Goal: Task Accomplishment & Management: Complete application form

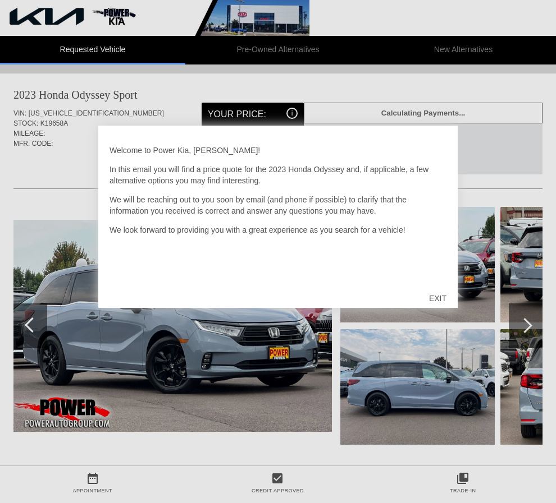
click at [437, 295] on div "EXIT" at bounding box center [438, 299] width 40 height 34
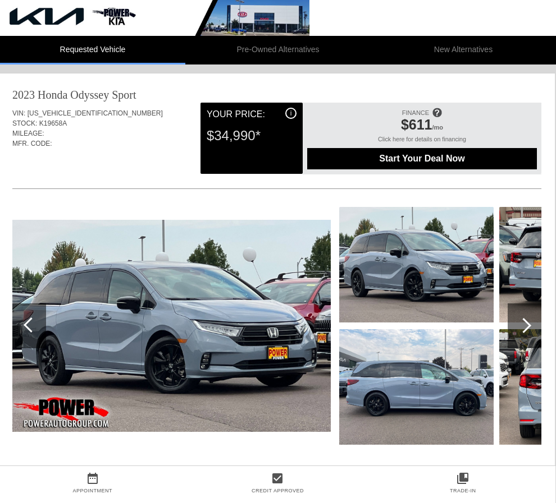
scroll to position [0, 1]
click at [68, 143] on div "MFR. CODE:" at bounding box center [276, 144] width 529 height 10
click at [244, 346] on img at bounding box center [171, 326] width 318 height 212
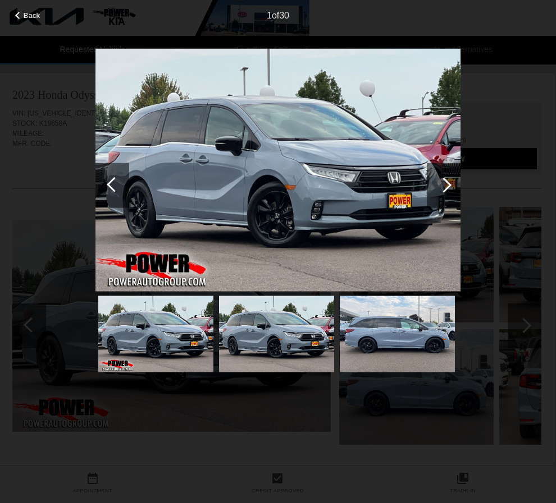
click at [347, 212] on img at bounding box center [277, 169] width 365 height 243
click at [517, 234] on div "Back 1 of 30" at bounding box center [278, 251] width 556 height 503
click at [525, 337] on div "Back 1 of 30" at bounding box center [278, 251] width 556 height 503
click at [34, 19] on span "Back" at bounding box center [32, 15] width 17 height 8
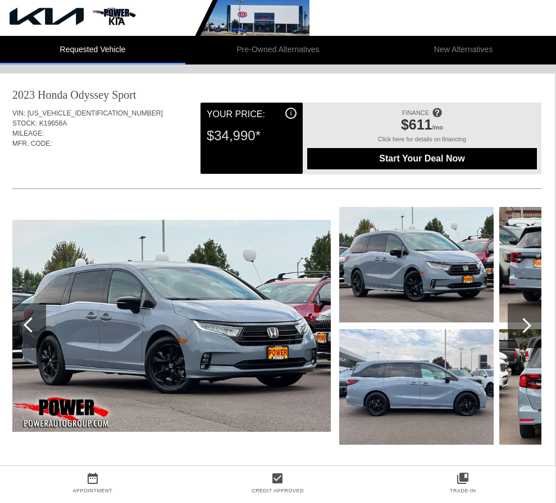
click at [520, 327] on div at bounding box center [523, 325] width 15 height 15
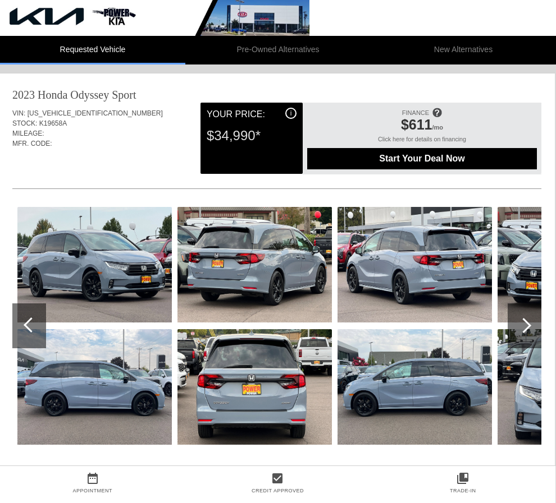
click at [520, 327] on div at bounding box center [523, 325] width 15 height 15
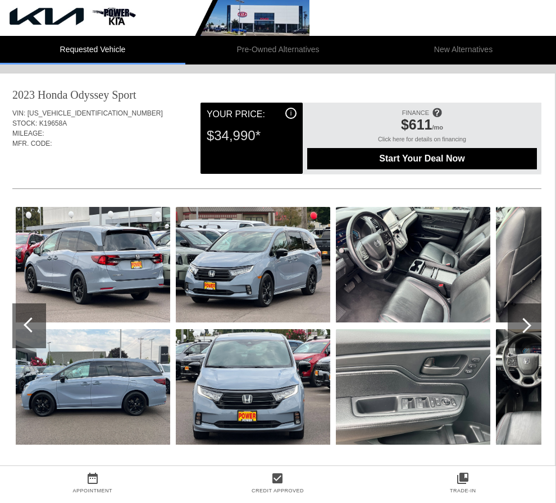
click at [520, 327] on div at bounding box center [523, 325] width 15 height 15
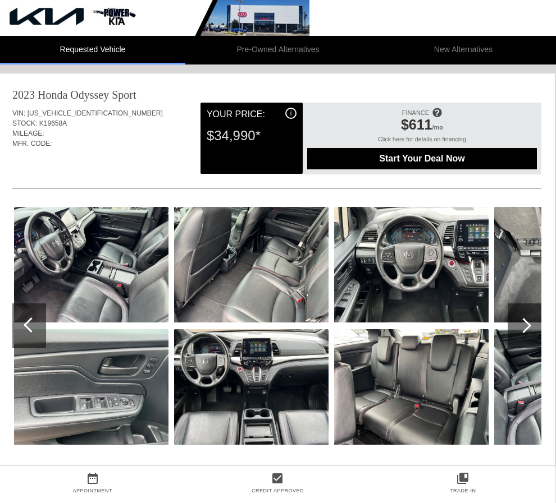
click at [520, 327] on div at bounding box center [523, 325] width 15 height 15
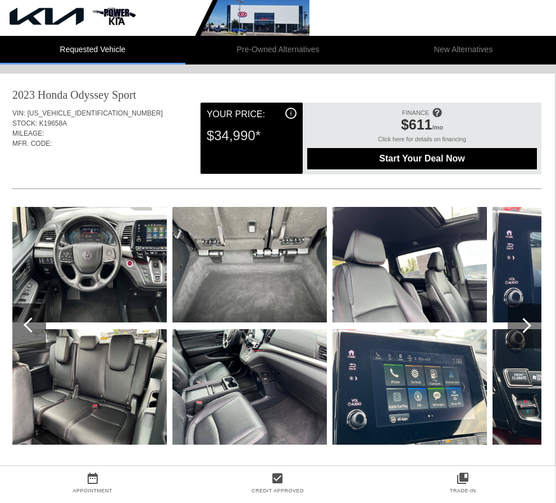
click at [520, 327] on div at bounding box center [523, 325] width 15 height 15
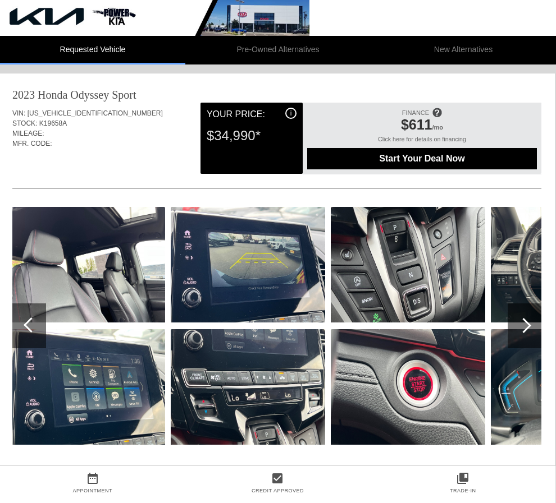
click at [520, 327] on div at bounding box center [523, 325] width 15 height 15
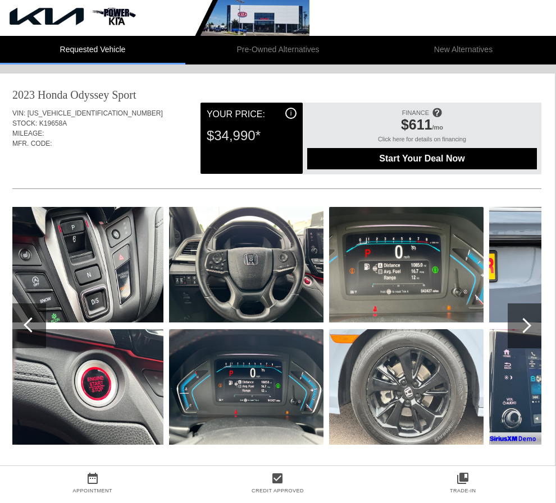
click at [520, 327] on div at bounding box center [523, 325] width 15 height 15
